Goal: Task Accomplishment & Management: Complete application form

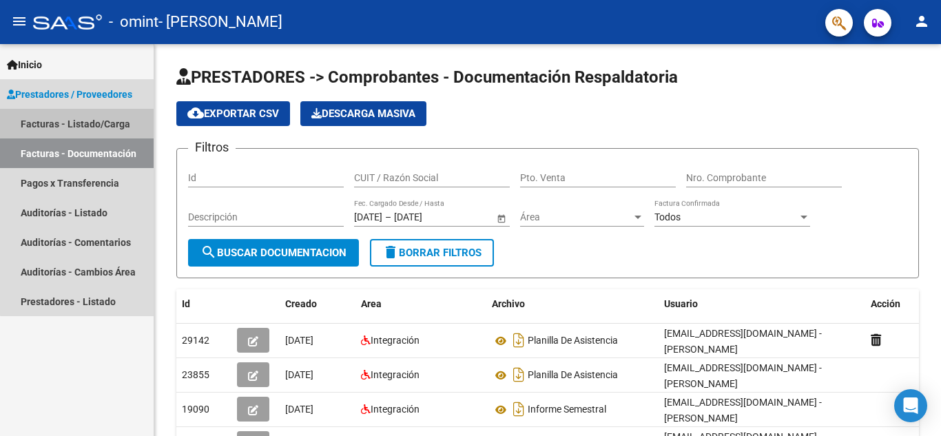
click at [91, 123] on link "Facturas - Listado/Carga" at bounding box center [77, 124] width 154 height 30
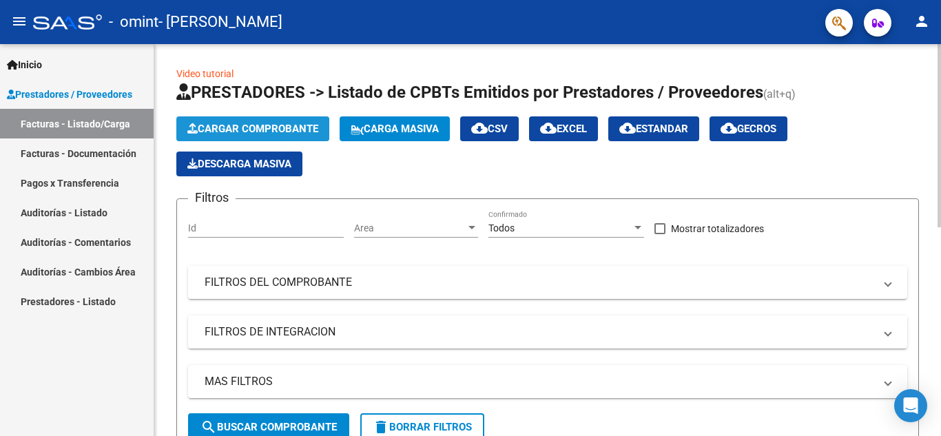
click at [260, 133] on span "Cargar Comprobante" at bounding box center [252, 129] width 131 height 12
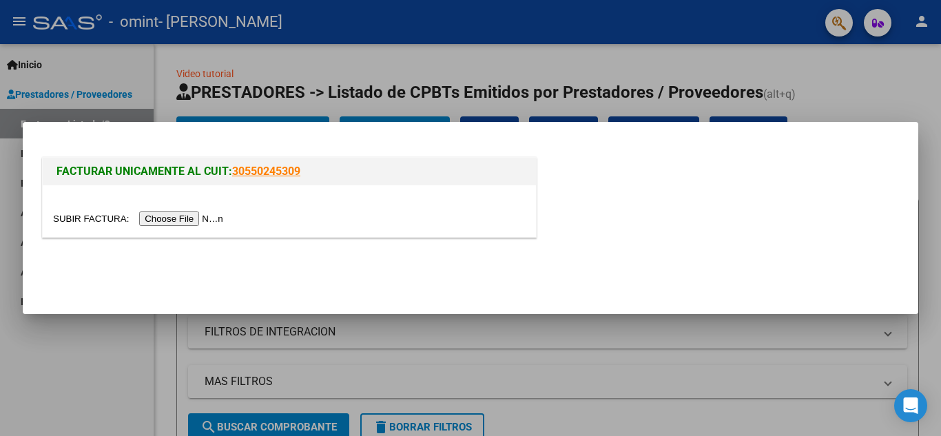
click at [219, 221] on input "file" at bounding box center [140, 218] width 174 height 14
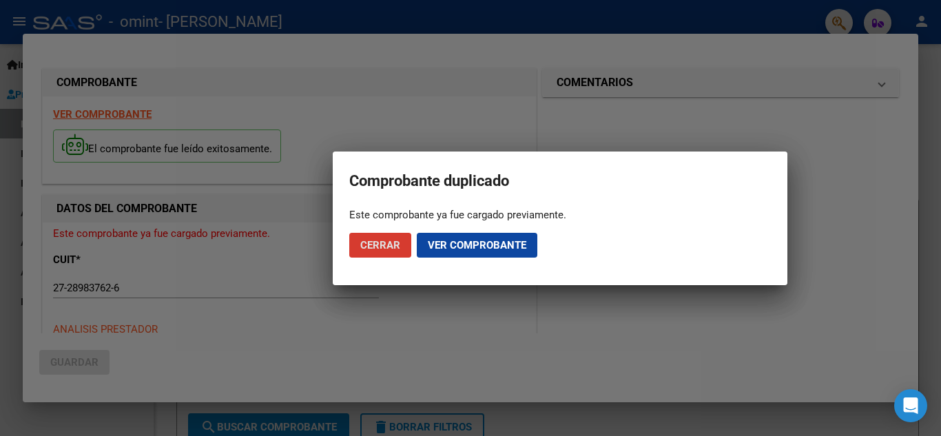
click at [480, 245] on span "Ver comprobante" at bounding box center [477, 245] width 98 height 12
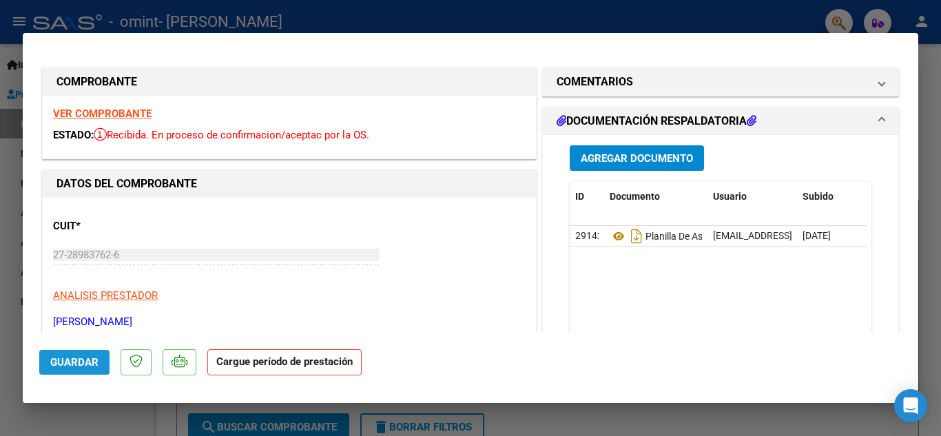
click at [80, 367] on span "Guardar" at bounding box center [74, 362] width 48 height 12
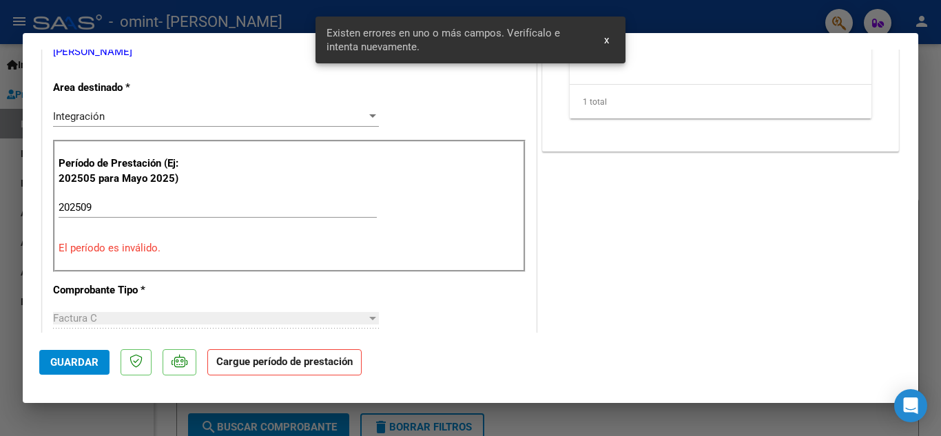
scroll to position [272, 0]
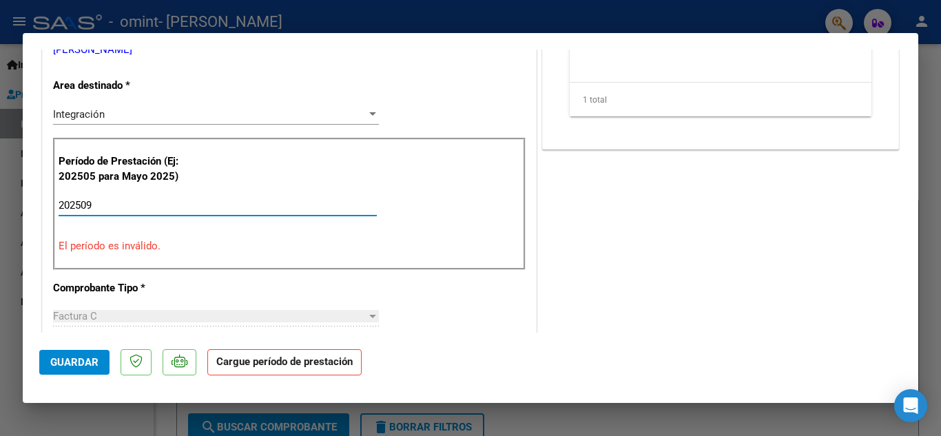
click at [112, 207] on input "202509" at bounding box center [218, 205] width 318 height 12
type input "2"
type input "202509"
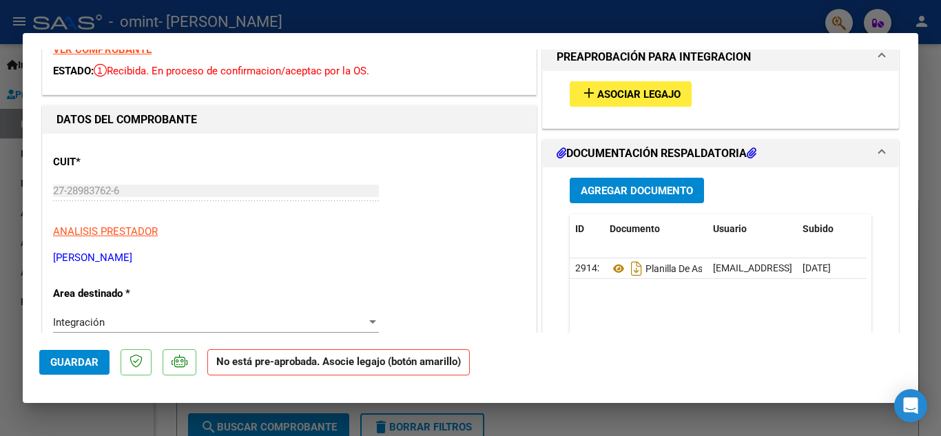
scroll to position [0, 0]
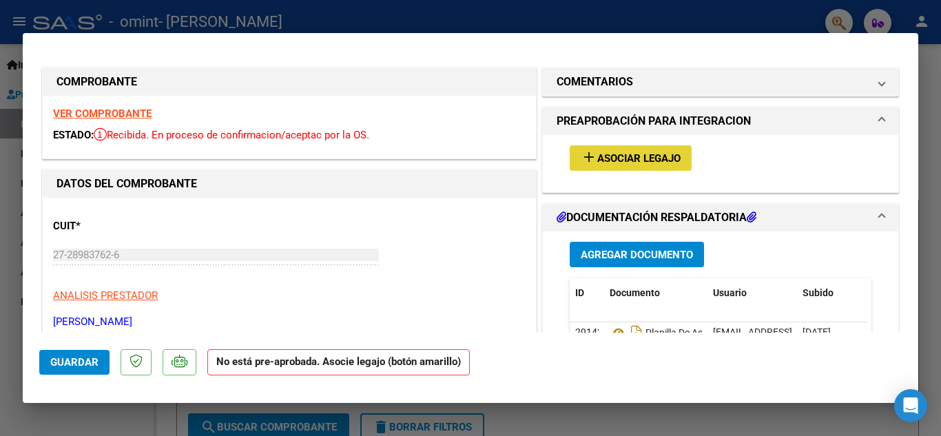
click at [656, 158] on span "Asociar Legajo" at bounding box center [638, 158] width 83 height 12
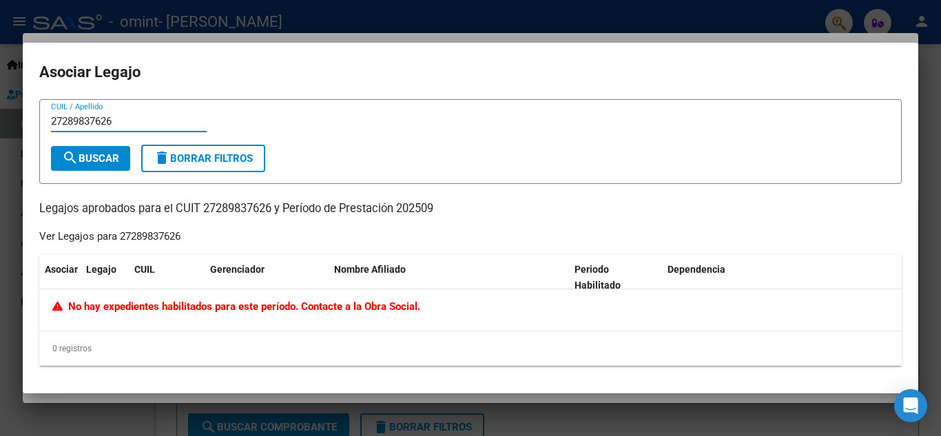
type input "27289837626"
click at [94, 165] on button "search Buscar" at bounding box center [90, 158] width 79 height 25
drag, startPoint x: 134, startPoint y: 118, endPoint x: 0, endPoint y: 123, distance: 133.7
click at [0, 123] on div "Comprobante duplicado Este comprobante ya fue cargado previamente. Cerrar Ver c…" at bounding box center [470, 218] width 941 height 436
click at [92, 118] on input "CUIL / Apellido" at bounding box center [129, 121] width 156 height 12
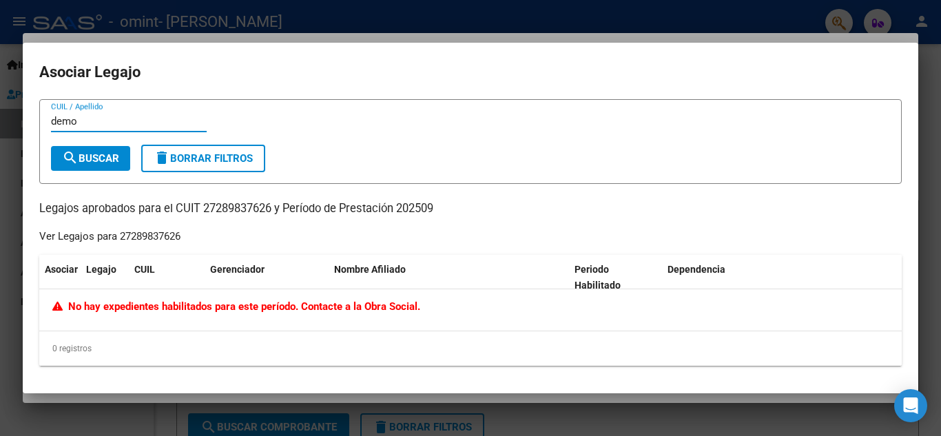
type input "demo"
click at [93, 163] on span "search Buscar" at bounding box center [90, 158] width 57 height 12
click at [181, 162] on span "delete Borrar Filtros" at bounding box center [203, 158] width 99 height 12
click at [126, 118] on input "CUIL / Apellido" at bounding box center [129, 121] width 156 height 12
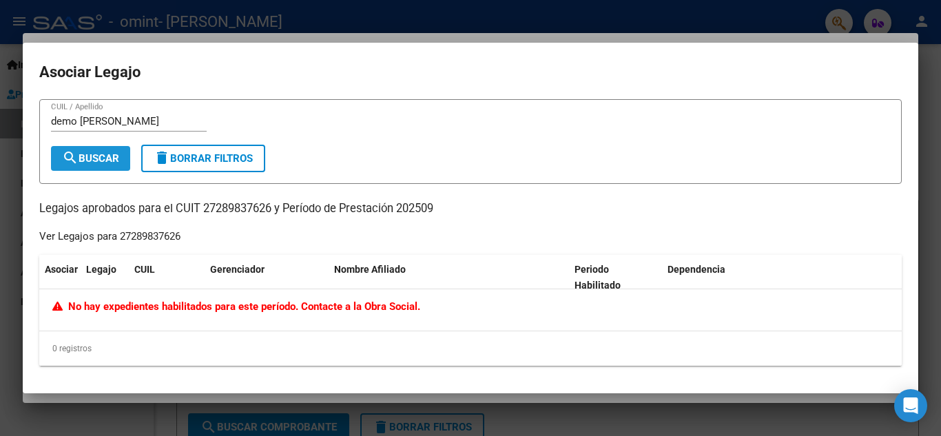
click at [101, 152] on span "search Buscar" at bounding box center [90, 158] width 57 height 12
click at [122, 123] on input "demo [PERSON_NAME]" at bounding box center [129, 121] width 156 height 12
type input "d"
click at [101, 161] on span "search Buscar" at bounding box center [90, 158] width 57 height 12
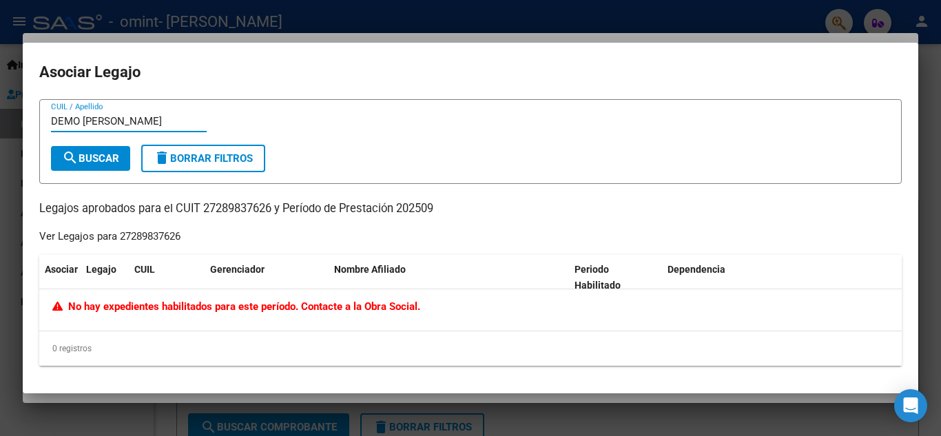
click at [121, 124] on input "DEMO [PERSON_NAME]" at bounding box center [129, 121] width 156 height 12
click at [79, 118] on input "DEMOZUCON" at bounding box center [129, 121] width 156 height 12
click at [112, 154] on span "search Buscar" at bounding box center [90, 158] width 57 height 12
click at [127, 116] on input "DEMO [PERSON_NAME]" at bounding box center [129, 121] width 156 height 12
type input "DEMO [PERSON_NAME]"
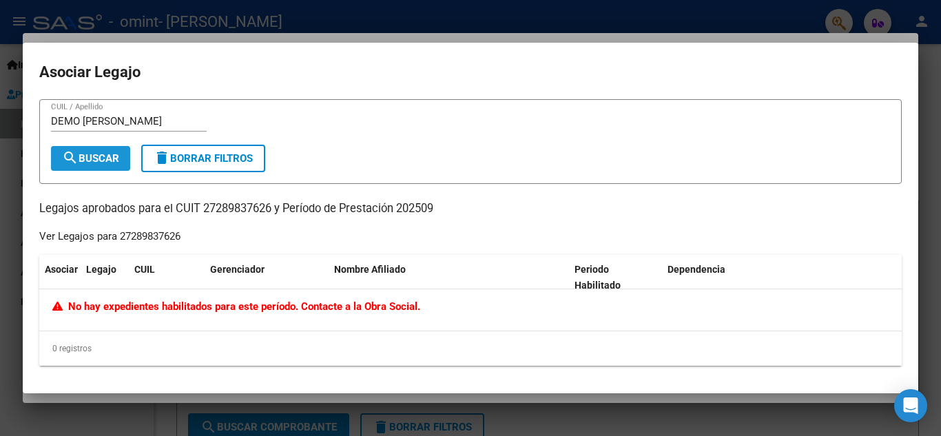
click at [95, 153] on span "search Buscar" at bounding box center [90, 158] width 57 height 12
click at [928, 93] on div at bounding box center [470, 218] width 941 height 436
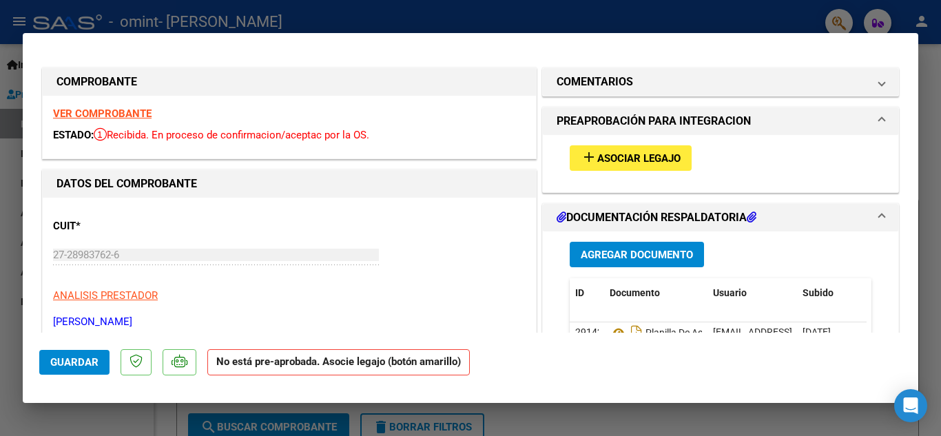
click at [879, 119] on span at bounding box center [882, 121] width 6 height 17
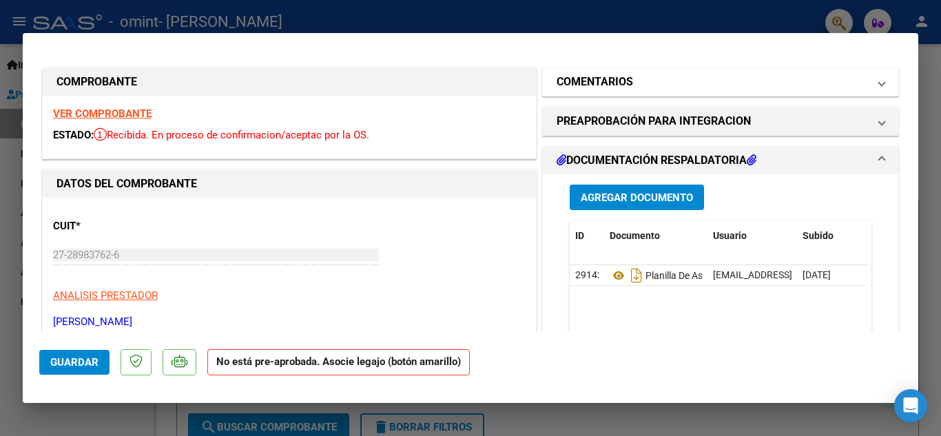
click at [879, 81] on span at bounding box center [882, 82] width 6 height 17
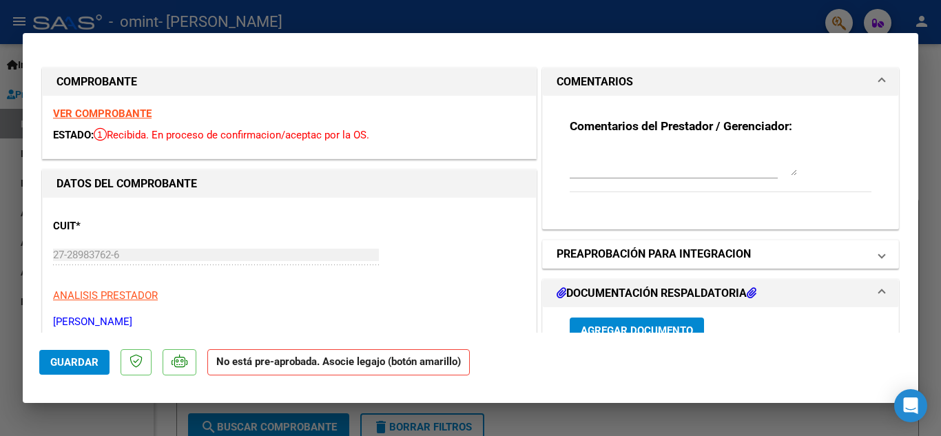
click at [866, 252] on span "PREAPROBACIÓN PARA INTEGRACION" at bounding box center [718, 254] width 322 height 17
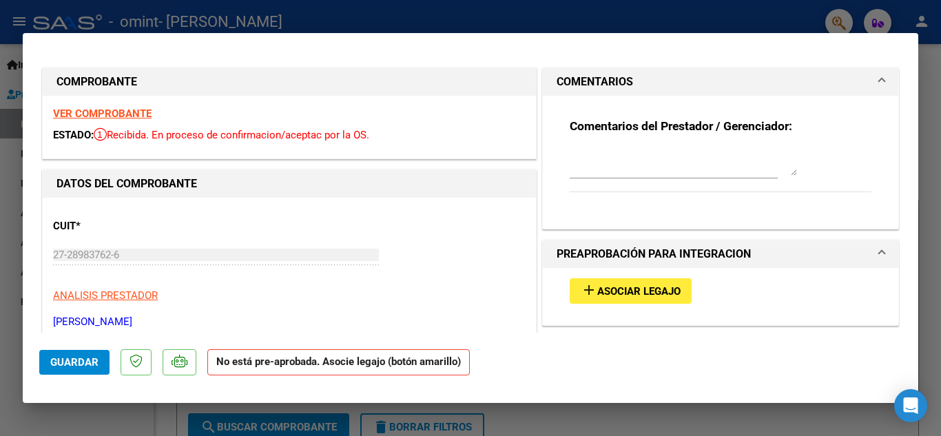
click at [417, 366] on strong "No está pre-aprobada. Asocie legajo (botón amarillo)" at bounding box center [338, 362] width 262 height 27
click at [614, 291] on span "Asociar Legajo" at bounding box center [638, 291] width 83 height 12
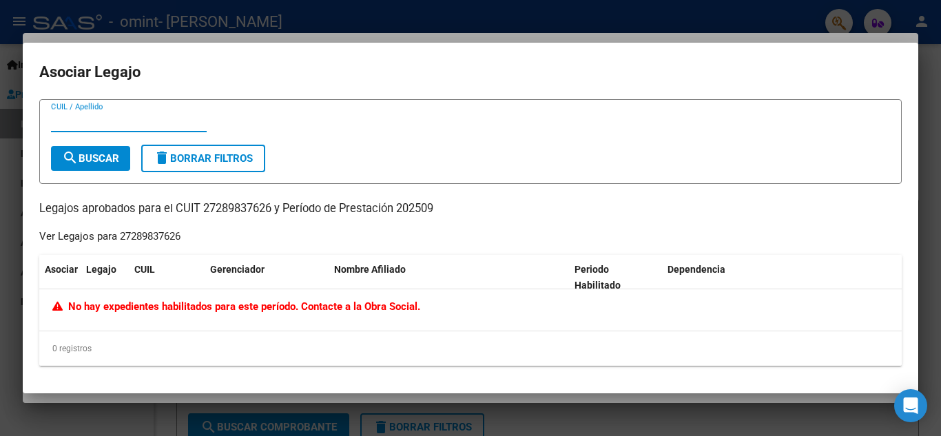
click at [75, 119] on input "CUIL / Apellido" at bounding box center [129, 121] width 156 height 12
click at [98, 154] on span "search Buscar" at bounding box center [90, 158] width 57 height 12
click at [101, 122] on input "DEMO" at bounding box center [129, 121] width 156 height 12
type input "DEMO [PERSON_NAME]"
click at [90, 160] on span "search Buscar" at bounding box center [90, 158] width 57 height 12
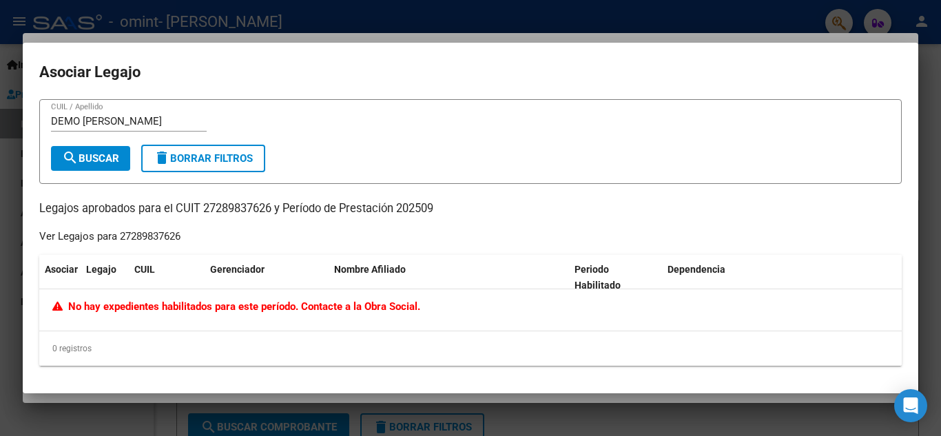
click at [658, 7] on div at bounding box center [470, 218] width 941 height 436
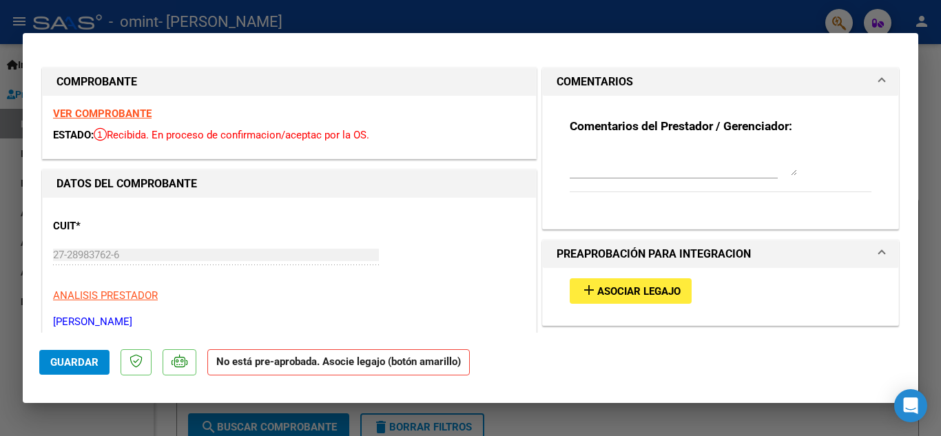
click at [658, 7] on div at bounding box center [470, 218] width 941 height 436
type input "$ 0,00"
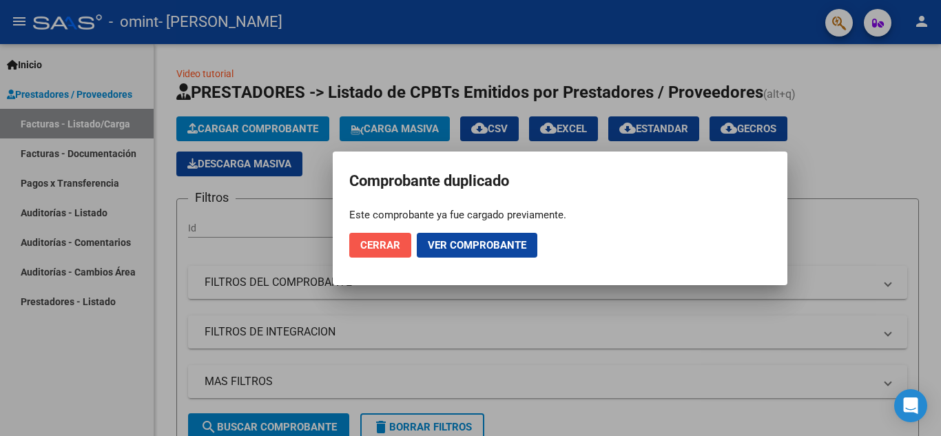
click at [366, 256] on button "Cerrar" at bounding box center [380, 245] width 62 height 25
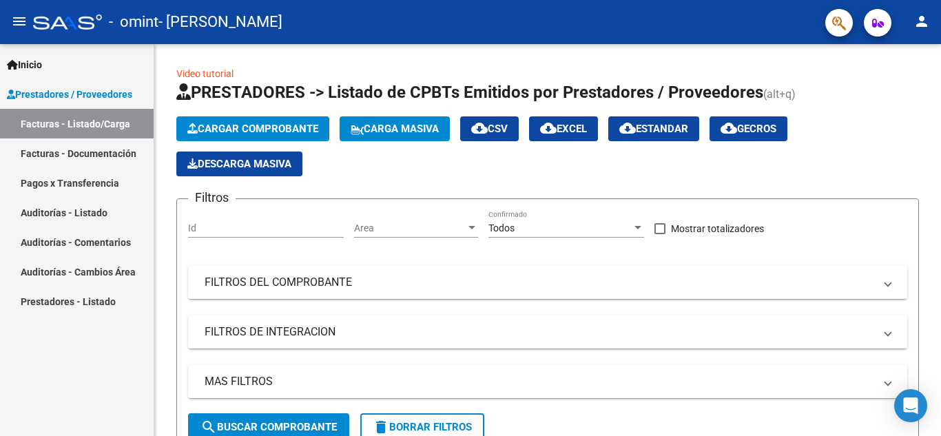
click at [90, 154] on link "Facturas - Documentación" at bounding box center [77, 153] width 154 height 30
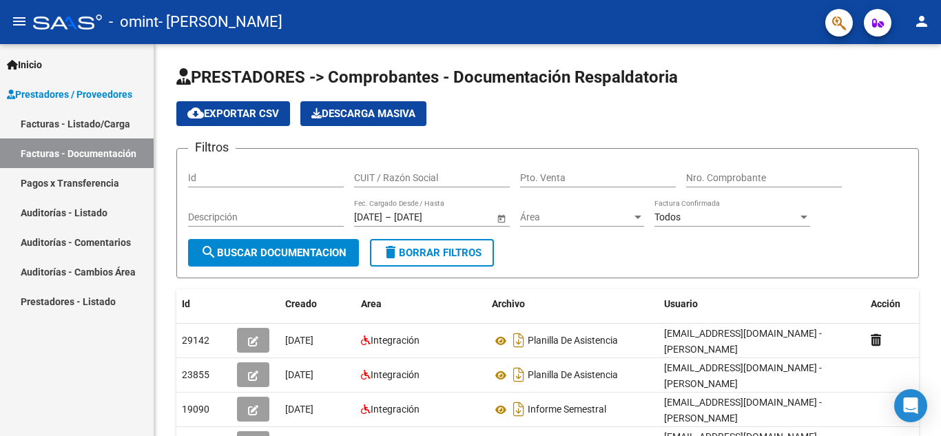
click at [79, 215] on link "Auditorías - Listado" at bounding box center [77, 213] width 154 height 30
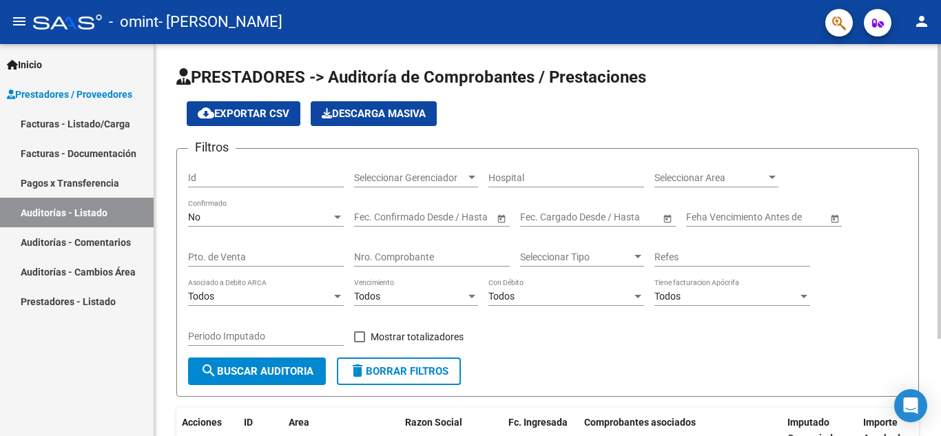
click at [928, 79] on div "PRESTADORES -> Auditoría de Comprobantes / Prestaciones cloud_download Exportar…" at bounding box center [547, 304] width 787 height 521
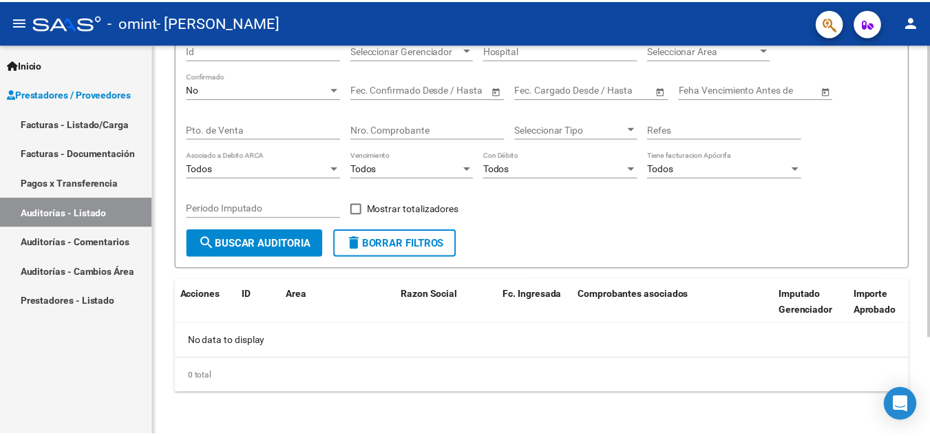
scroll to position [129, 0]
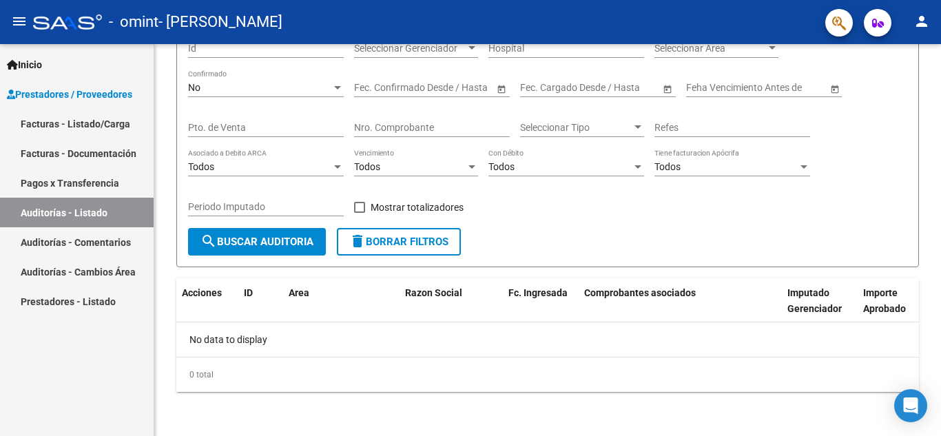
click at [920, 22] on mat-icon "person" at bounding box center [921, 21] width 17 height 17
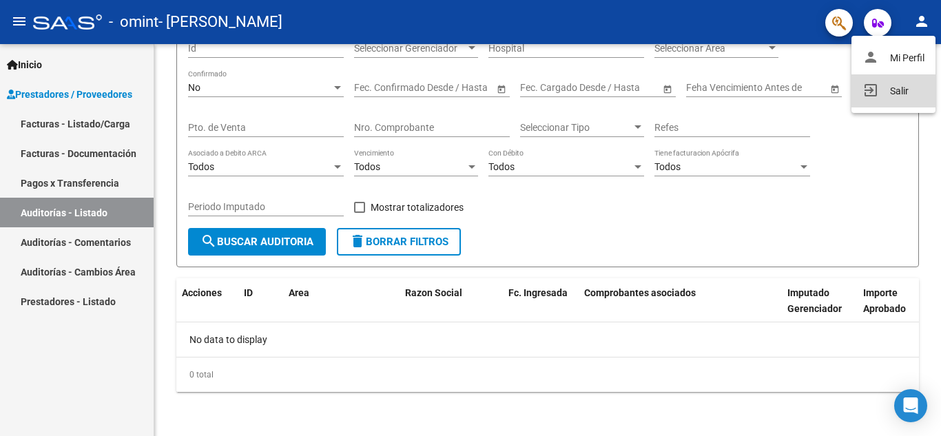
click at [875, 93] on mat-icon "exit_to_app" at bounding box center [870, 90] width 17 height 17
